Goal: Task Accomplishment & Management: Manage account settings

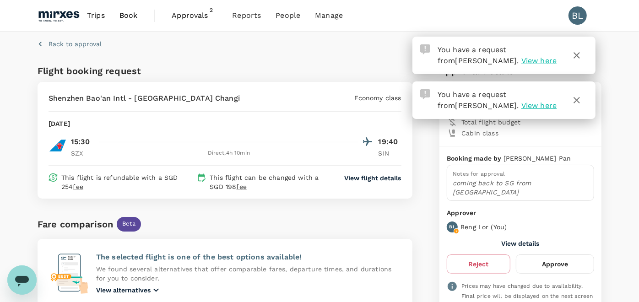
click at [578, 100] on icon "button" at bounding box center [577, 100] width 11 height 11
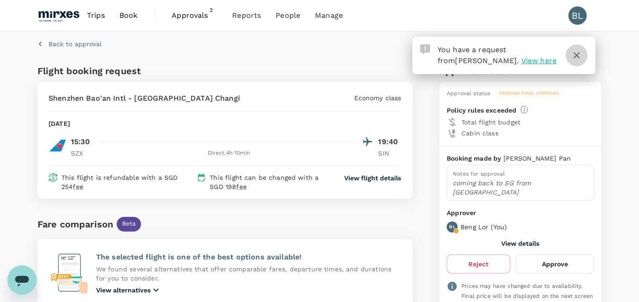
click at [579, 54] on icon "button" at bounding box center [577, 55] width 6 height 6
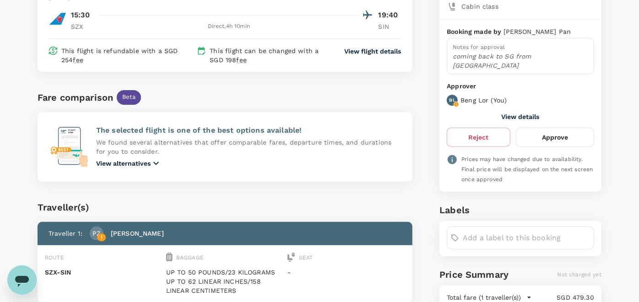
scroll to position [6, 0]
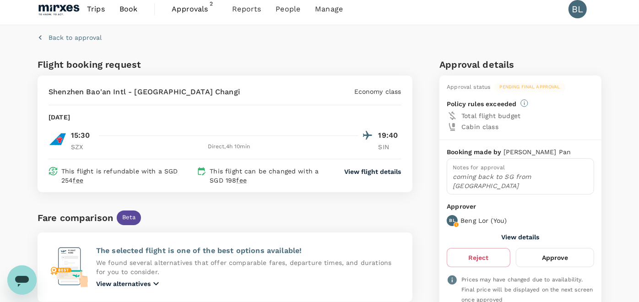
click at [561, 248] on button "Approve" at bounding box center [555, 257] width 78 height 19
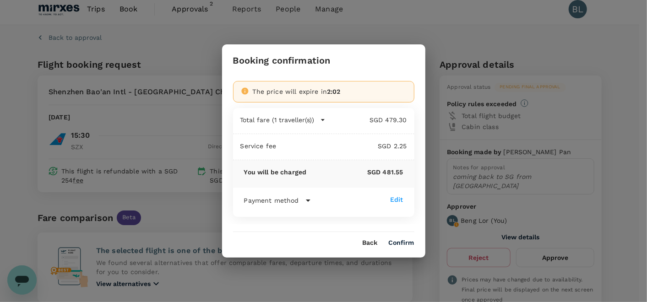
click at [406, 240] on button "Confirm" at bounding box center [402, 243] width 26 height 7
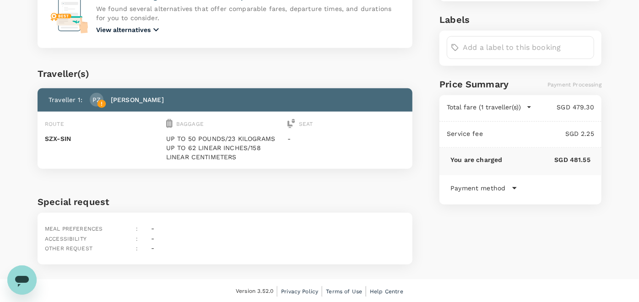
scroll to position [0, 0]
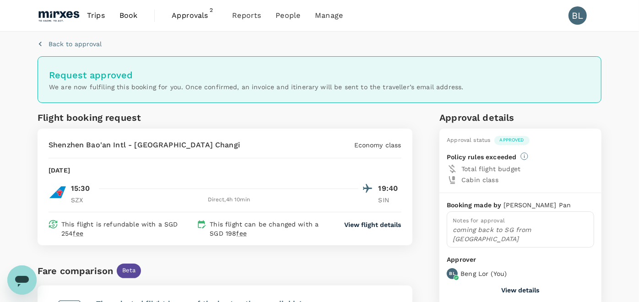
click at [197, 16] on span "Approvals" at bounding box center [195, 15] width 46 height 11
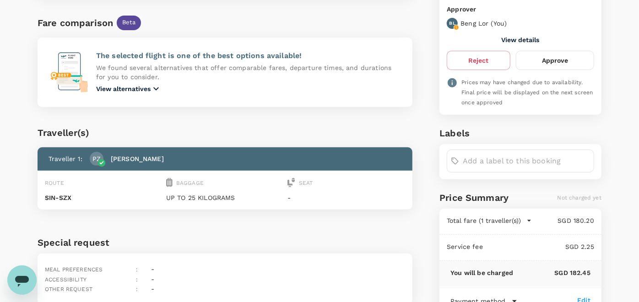
scroll to position [145, 0]
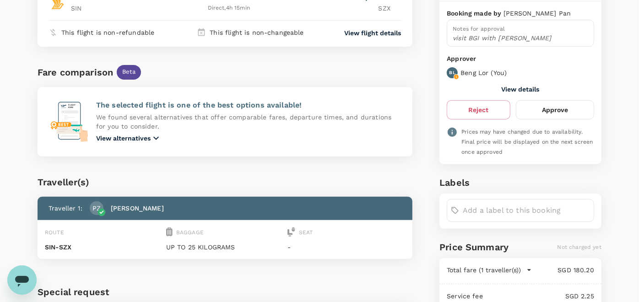
click at [550, 109] on button "Approve" at bounding box center [555, 109] width 78 height 19
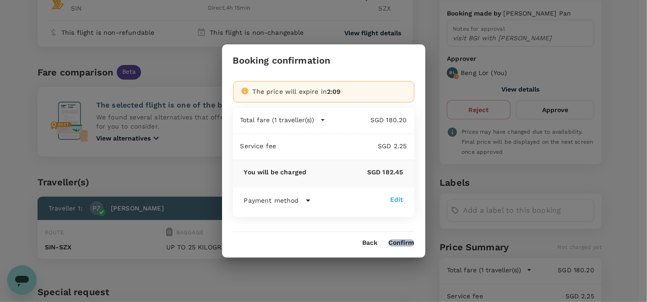
click at [403, 242] on button "Confirm" at bounding box center [402, 243] width 26 height 7
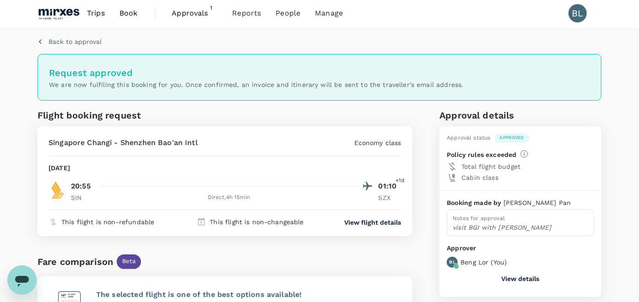
scroll to position [0, 0]
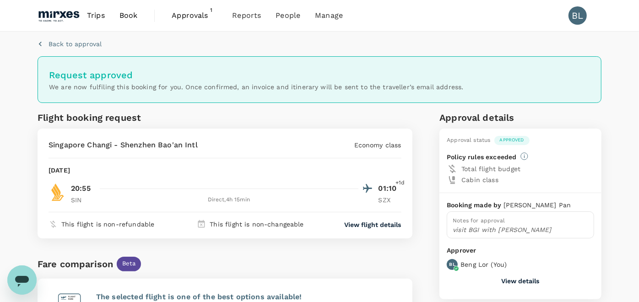
click at [202, 14] on span "Approvals" at bounding box center [195, 15] width 46 height 11
